Goal: Navigation & Orientation: Find specific page/section

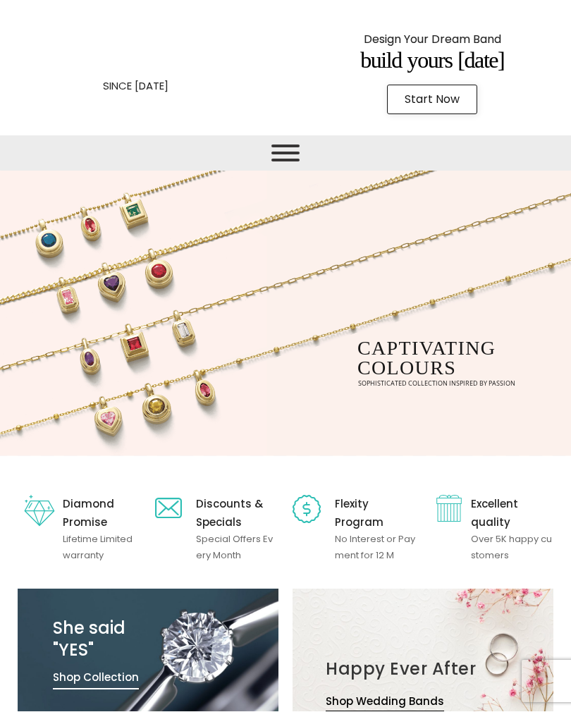
click at [288, 147] on span "Toggle Menu" at bounding box center [285, 145] width 28 height 3
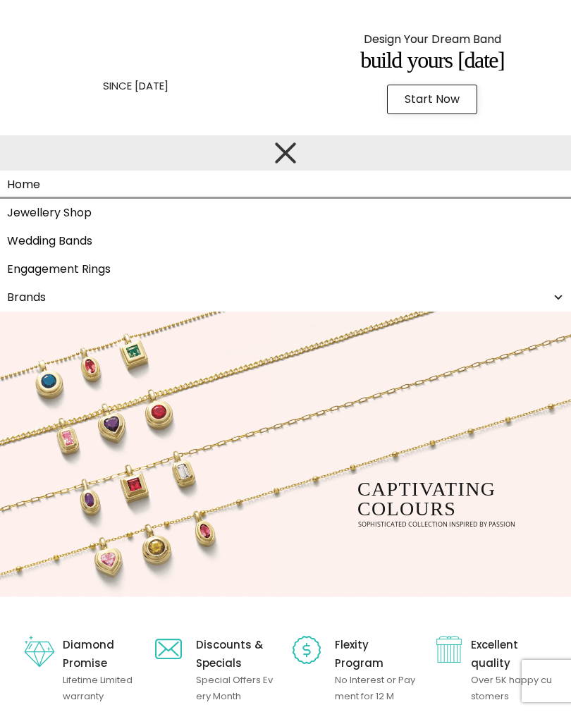
click at [60, 243] on link "Wedding Bands" at bounding box center [285, 241] width 571 height 28
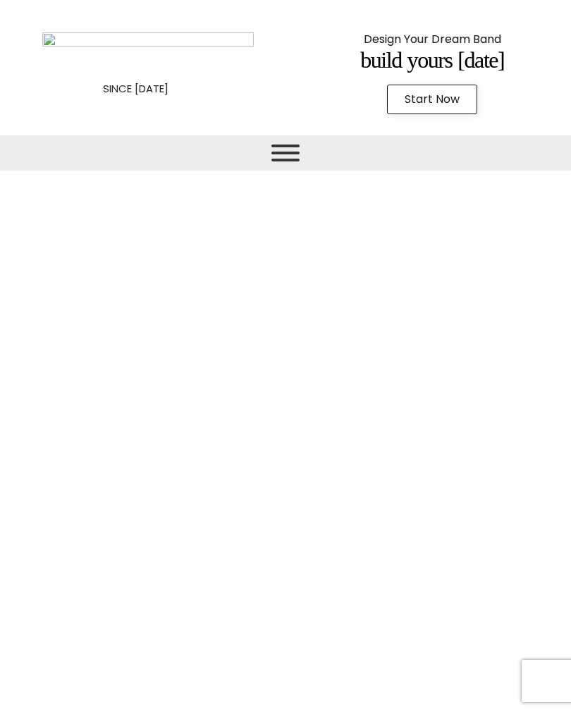
click at [288, 154] on span "Toggle Menu" at bounding box center [285, 152] width 28 height 17
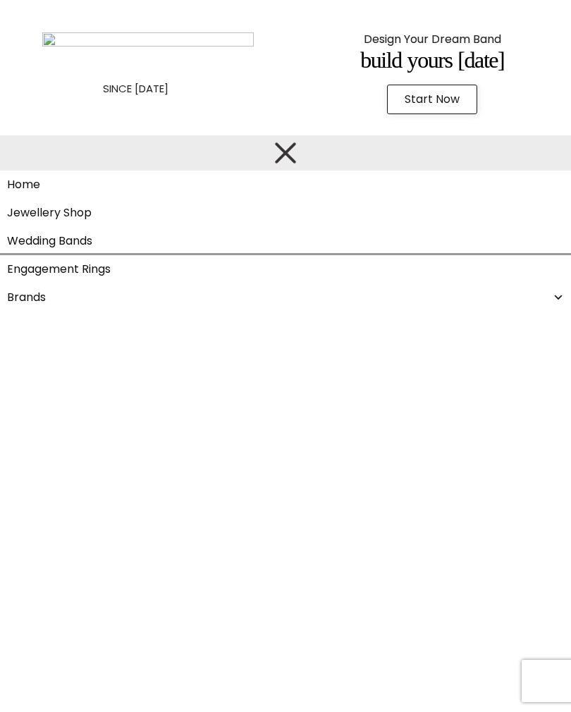
click at [101, 268] on link "Engagement Rings" at bounding box center [285, 269] width 571 height 28
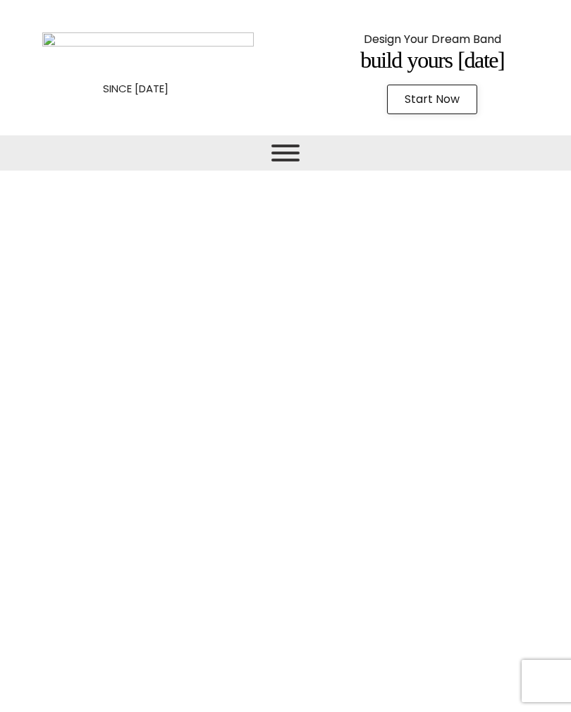
click at [284, 147] on span "Toggle Menu" at bounding box center [285, 145] width 28 height 3
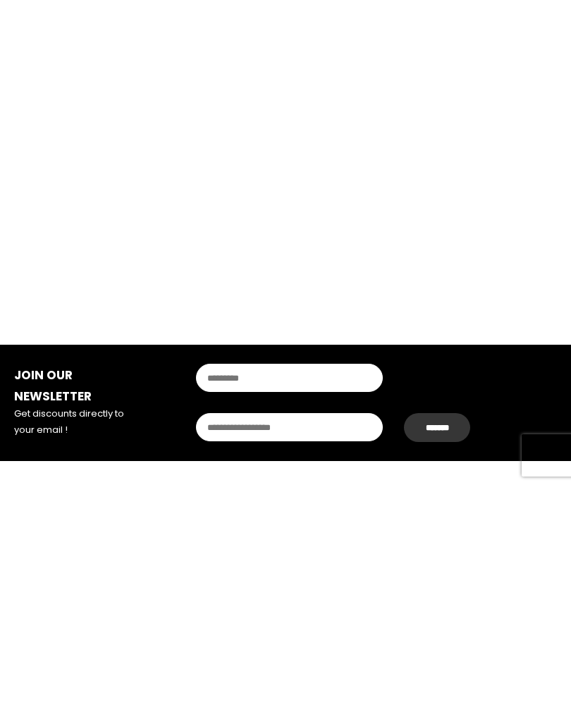
scroll to position [1698, 0]
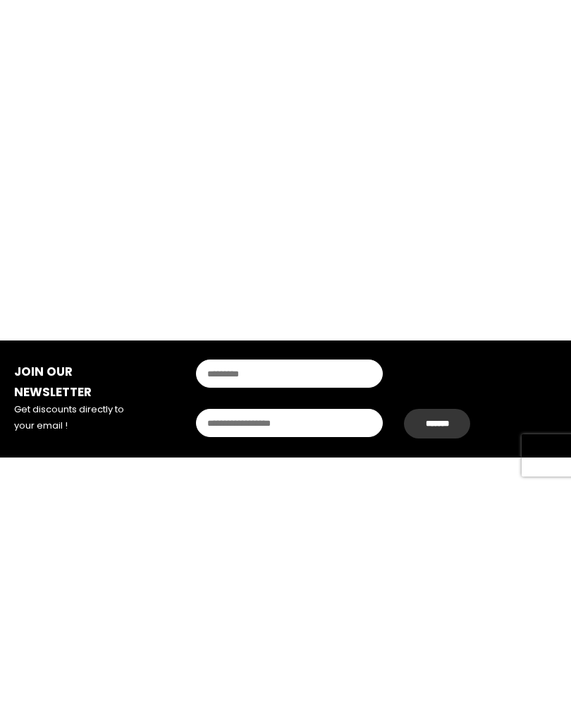
click at [504, 574] on div "*******" at bounding box center [357, 623] width 344 height 99
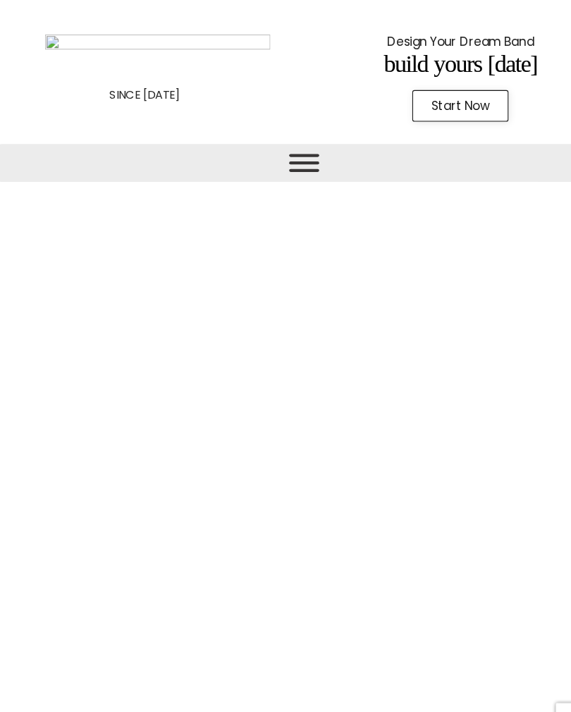
scroll to position [0, 0]
click at [291, 147] on span "Toggle Menu" at bounding box center [285, 145] width 28 height 3
